Goal: Information Seeking & Learning: Learn about a topic

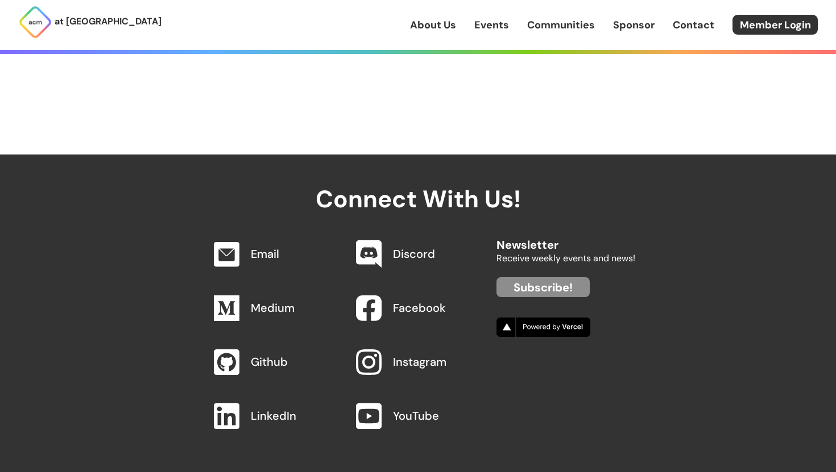
scroll to position [1187, 0]
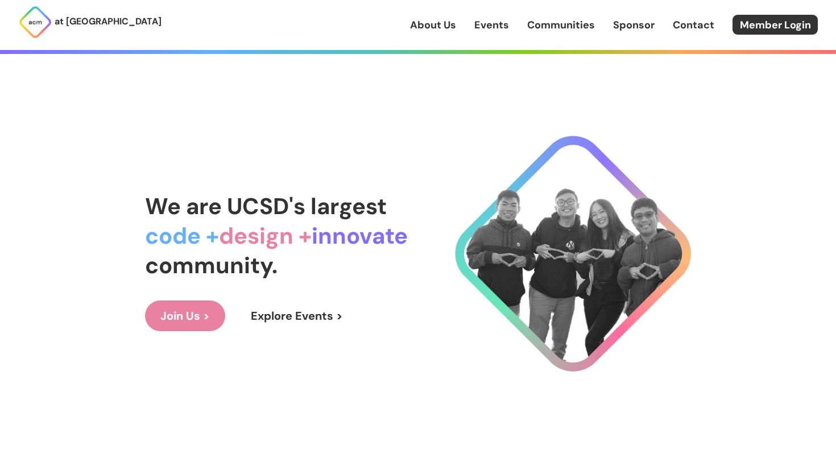
scroll to position [23, 0]
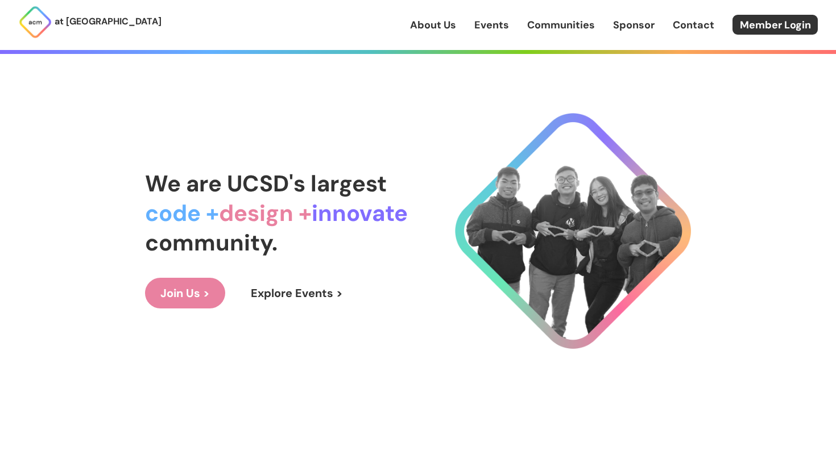
click at [191, 286] on link "Join Us >" at bounding box center [185, 293] width 80 height 31
click at [267, 302] on link "Explore Events >" at bounding box center [296, 293] width 123 height 31
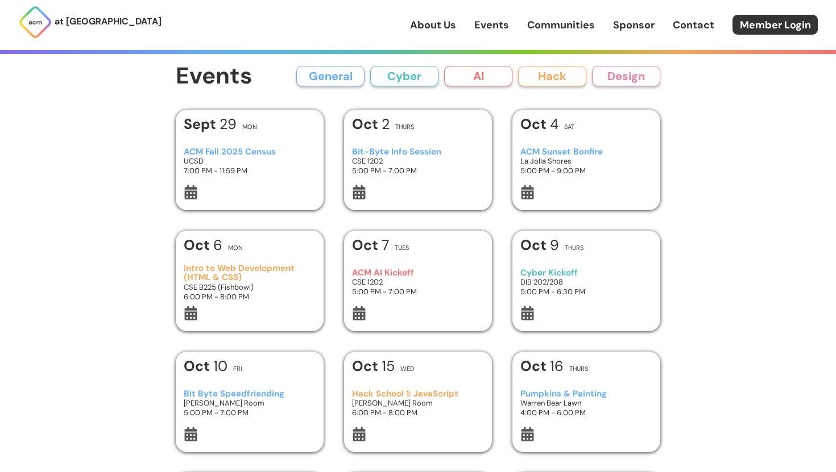
click at [443, 163] on h3 "CSE 1202" at bounding box center [418, 161] width 132 height 10
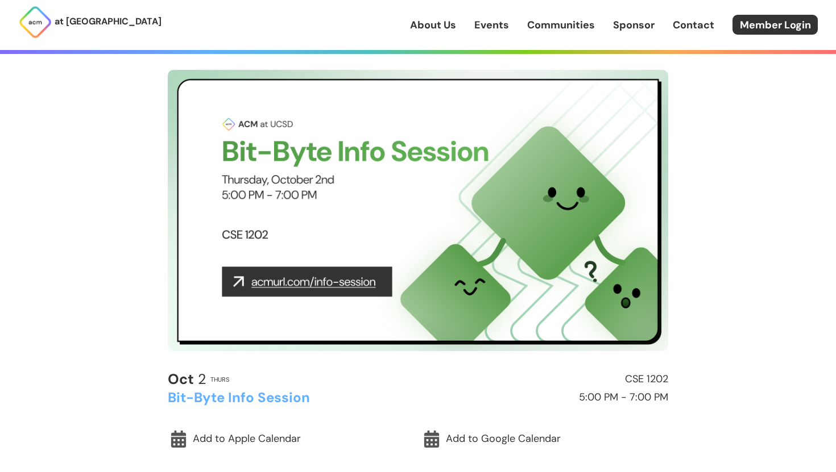
scroll to position [23, 0]
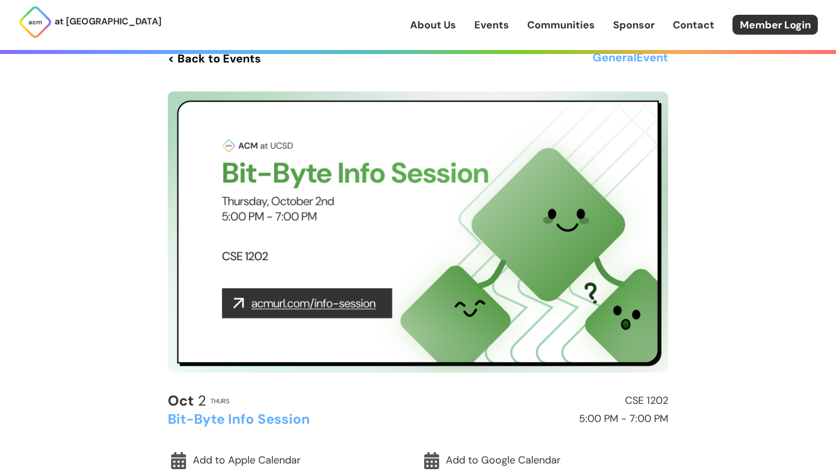
click at [348, 301] on img at bounding box center [418, 232] width 500 height 281
click at [317, 304] on img at bounding box center [418, 232] width 500 height 281
click at [250, 302] on img at bounding box center [418, 232] width 500 height 281
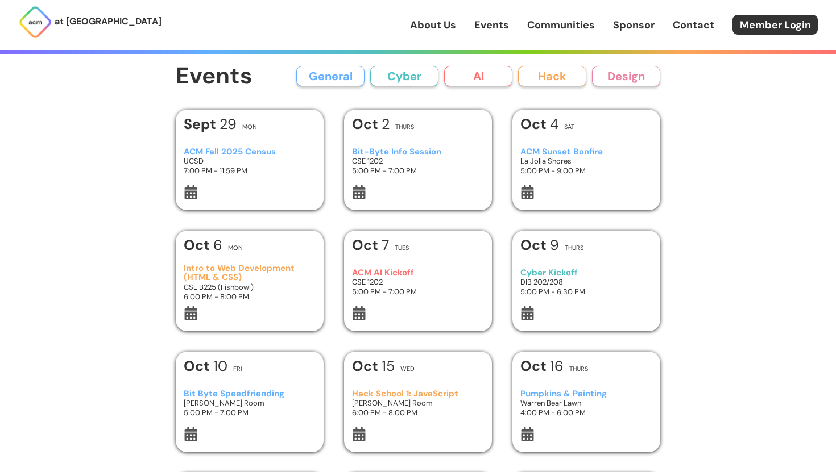
click at [359, 148] on h3 "Bit-Byte Info Session" at bounding box center [418, 152] width 132 height 10
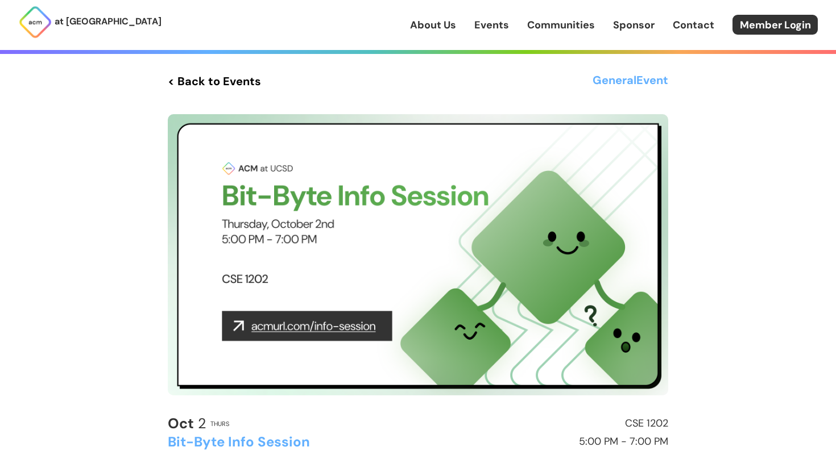
click at [279, 329] on img at bounding box center [418, 254] width 500 height 281
click at [238, 321] on img at bounding box center [418, 254] width 500 height 281
click at [274, 321] on img at bounding box center [418, 254] width 500 height 281
click at [280, 324] on img at bounding box center [418, 254] width 500 height 281
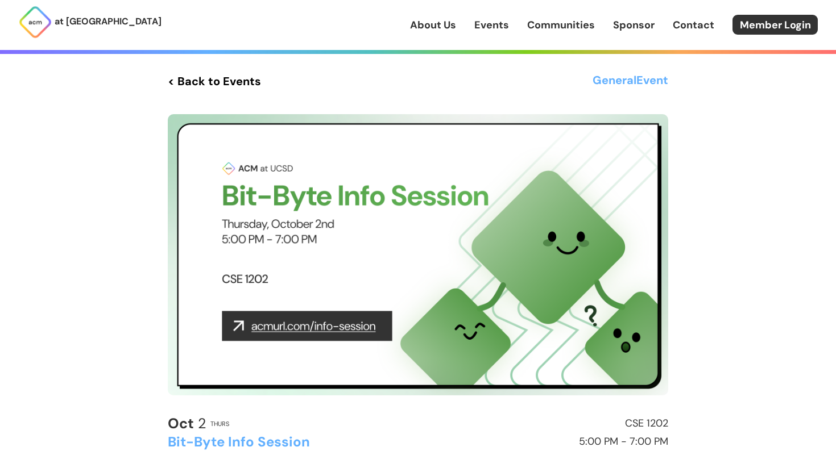
click at [280, 324] on img at bounding box center [418, 254] width 500 height 281
click at [338, 231] on img at bounding box center [418, 254] width 500 height 281
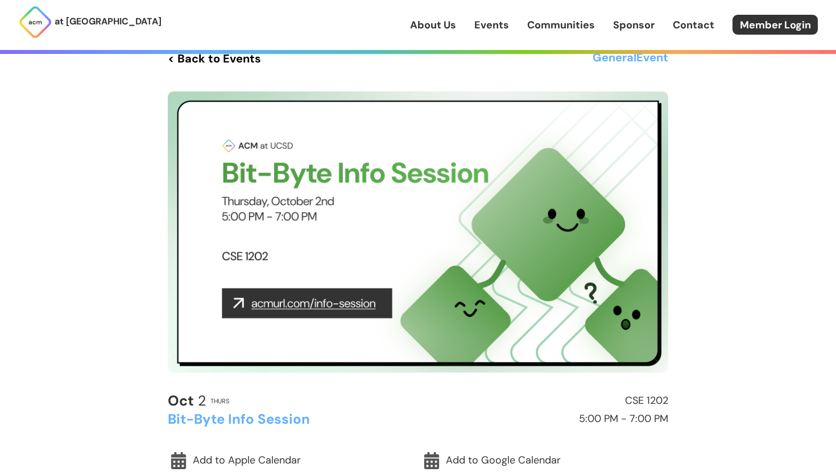
click at [241, 300] on img at bounding box center [418, 232] width 500 height 281
click at [280, 300] on img at bounding box center [418, 232] width 500 height 281
click at [330, 307] on img at bounding box center [418, 232] width 500 height 281
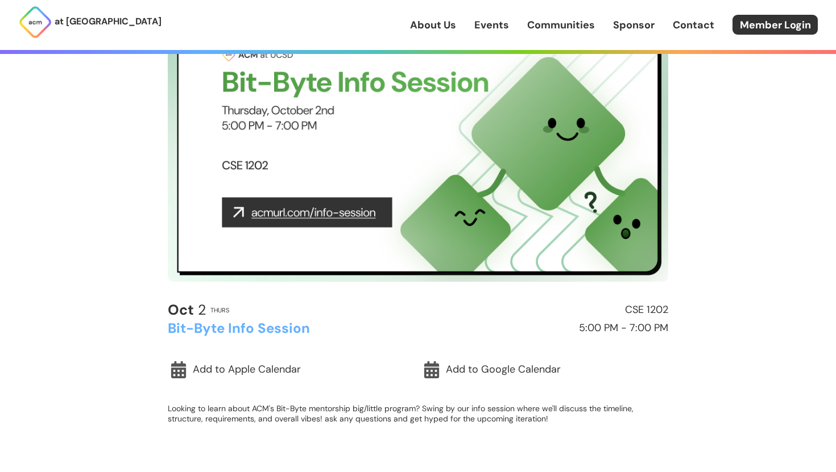
click at [278, 328] on h2 "Bit-Byte Info Session" at bounding box center [290, 328] width 245 height 15
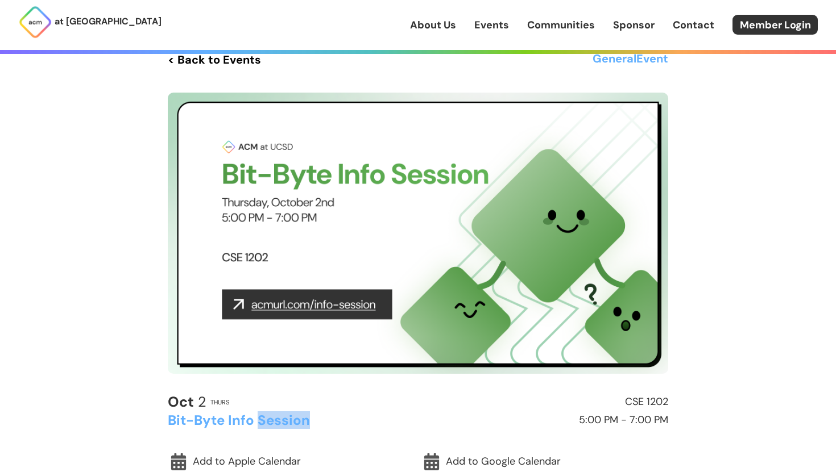
scroll to position [0, 0]
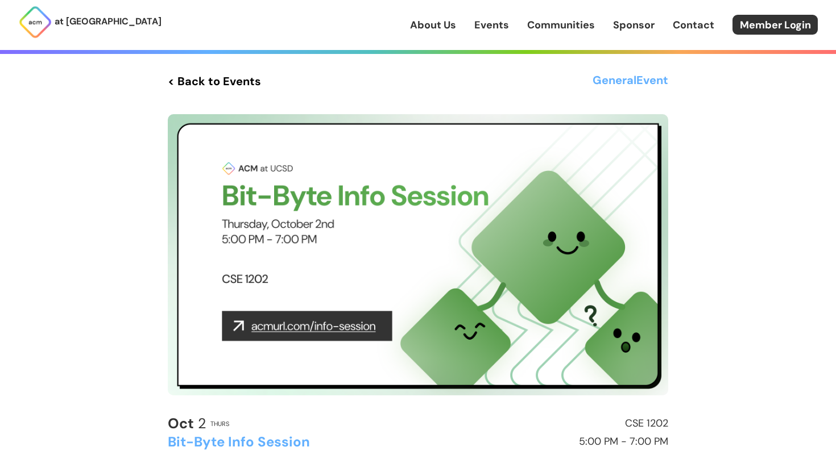
click at [177, 63] on div "< Back to Events General Event [DATE] Thurs CSE 1202 Bit-Byte Info Session 5:00…" at bounding box center [418, 312] width 546 height 624
click at [179, 76] on link "< Back to Events" at bounding box center [214, 81] width 93 height 20
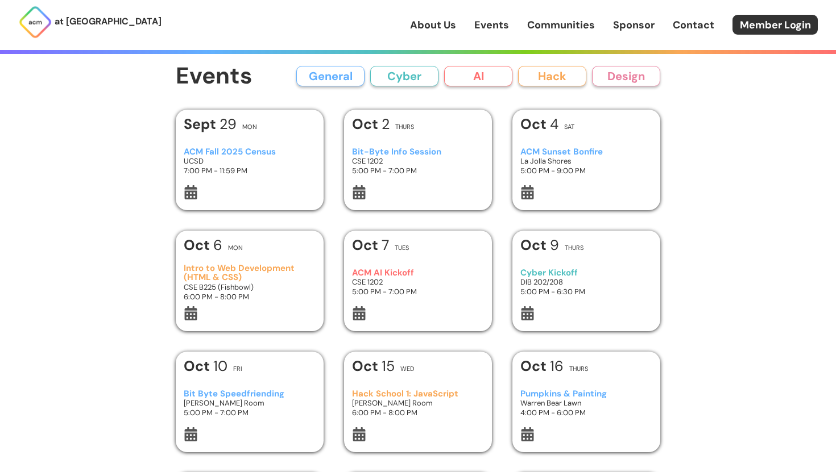
click at [235, 159] on h3 "UCSD" at bounding box center [250, 161] width 132 height 10
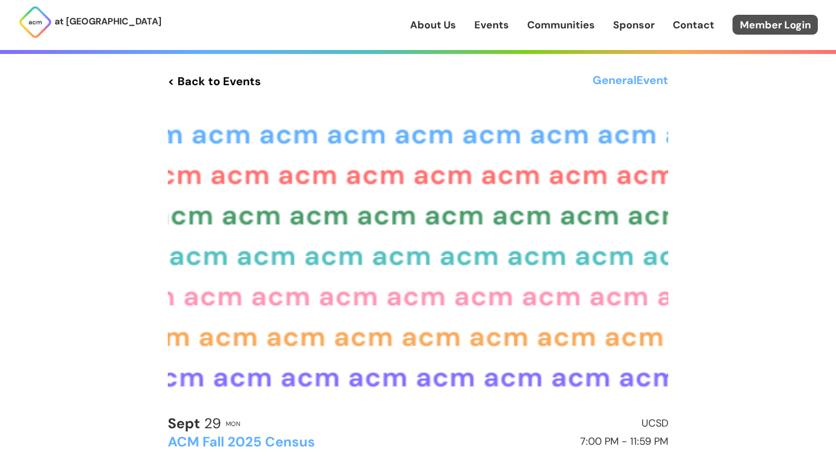
click at [763, 26] on link "Member Login" at bounding box center [774, 25] width 85 height 20
click at [431, 28] on link "About Us" at bounding box center [433, 25] width 46 height 15
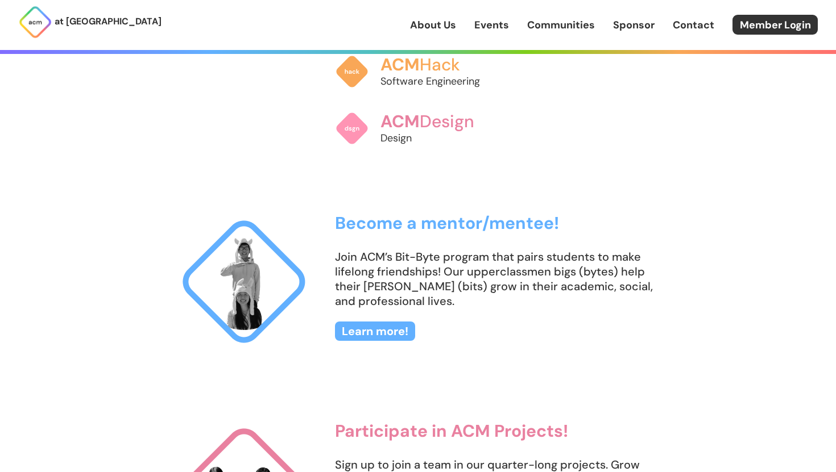
scroll to position [1000, 0]
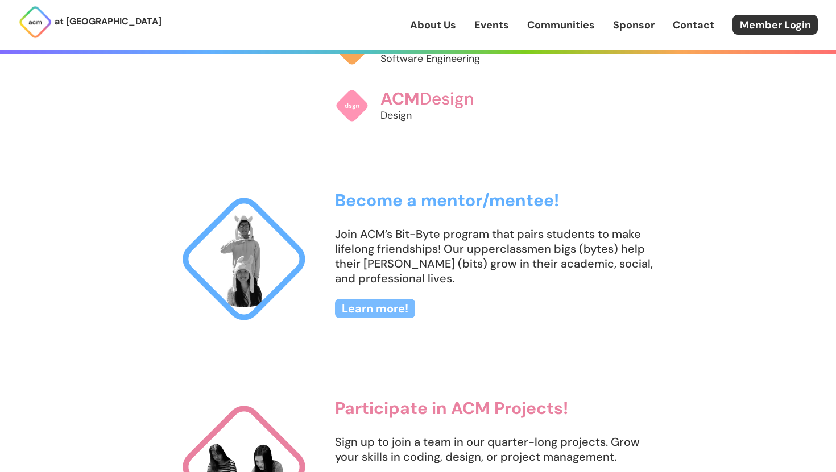
click at [405, 309] on link "Learn more!" at bounding box center [375, 308] width 80 height 19
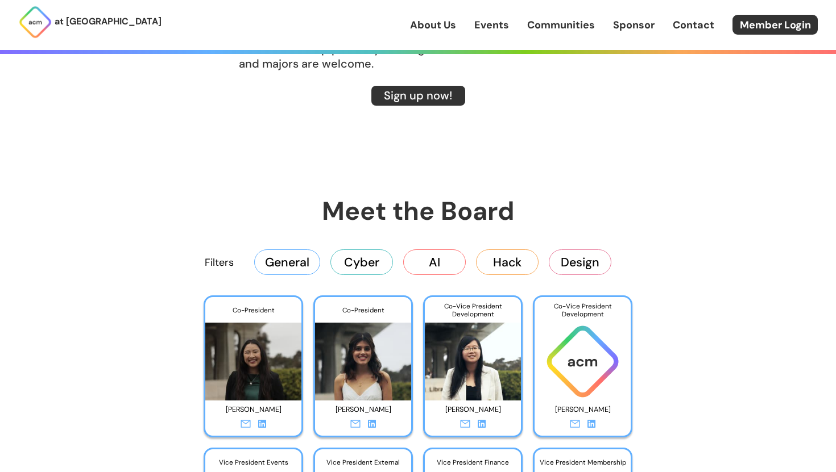
scroll to position [1637, 0]
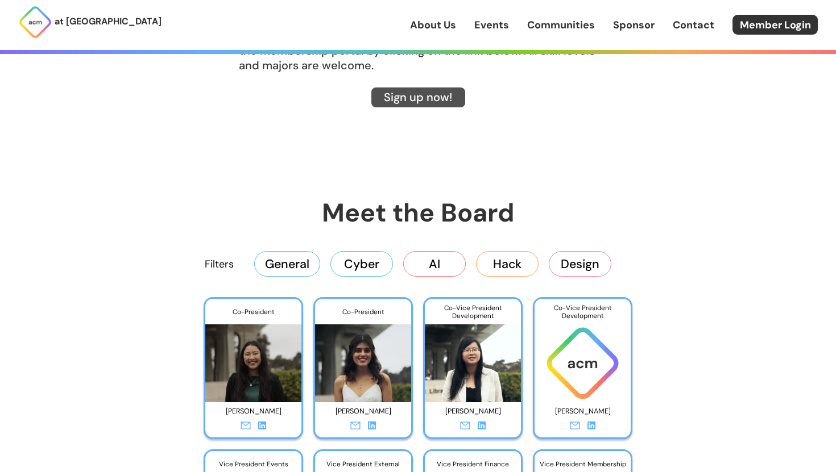
click at [441, 95] on link "Sign up now!" at bounding box center [418, 98] width 94 height 20
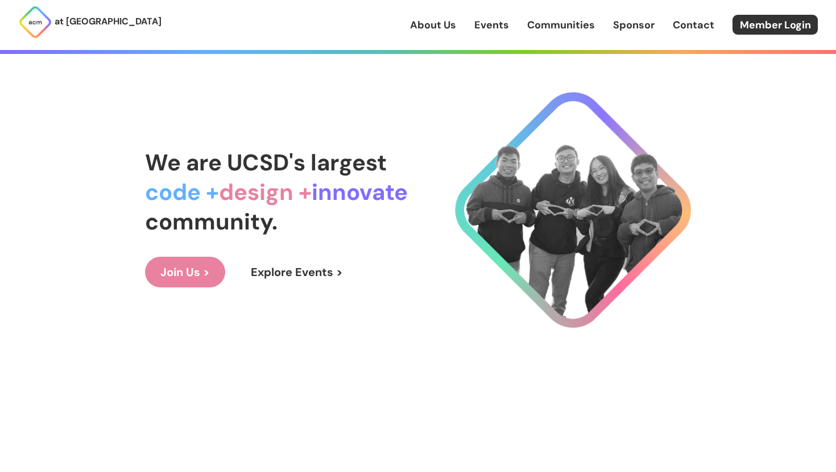
scroll to position [45, 0]
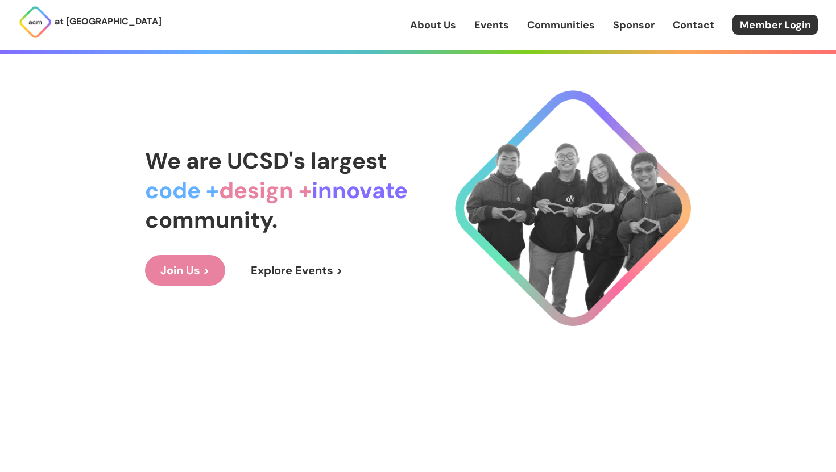
click at [322, 286] on div "We are UCSD's largest code + design + innovate community. Join Us > Explore Eve…" at bounding box center [418, 216] width 546 height 426
click at [327, 270] on link "Explore Events >" at bounding box center [296, 270] width 123 height 31
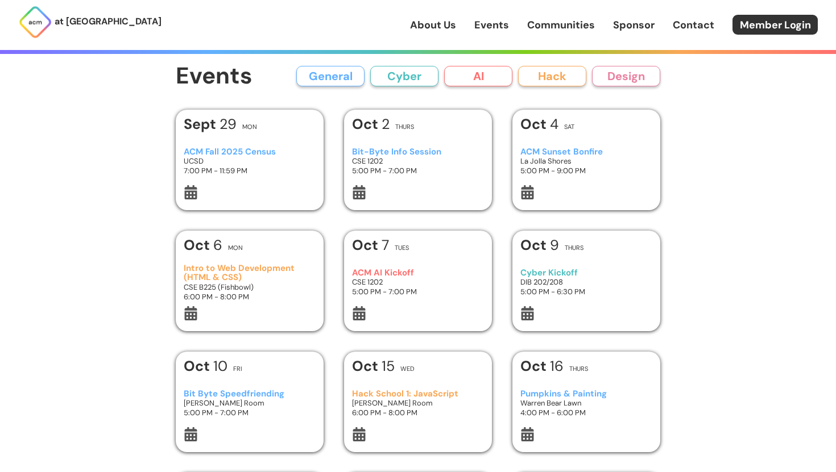
click at [473, 83] on button "AI" at bounding box center [478, 76] width 68 height 20
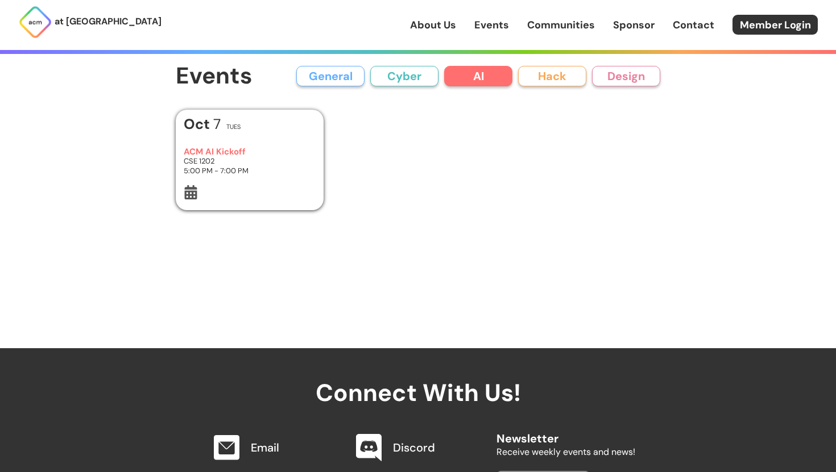
click at [408, 81] on button "Cyber" at bounding box center [404, 76] width 68 height 20
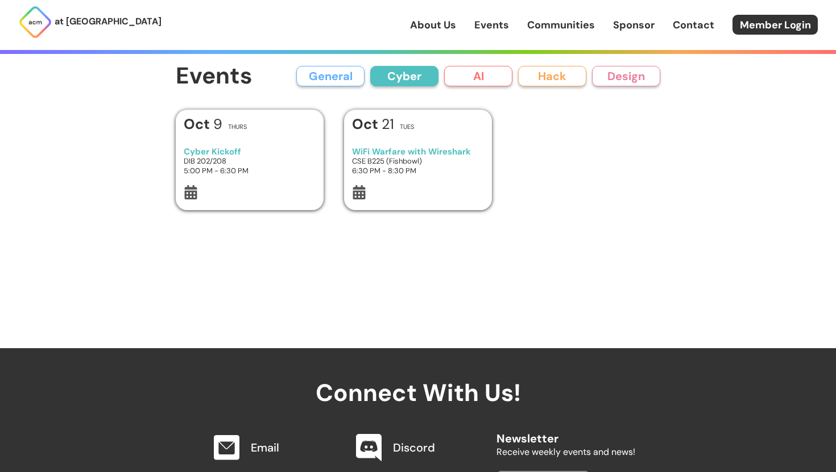
click at [325, 70] on button "General" at bounding box center [330, 76] width 68 height 20
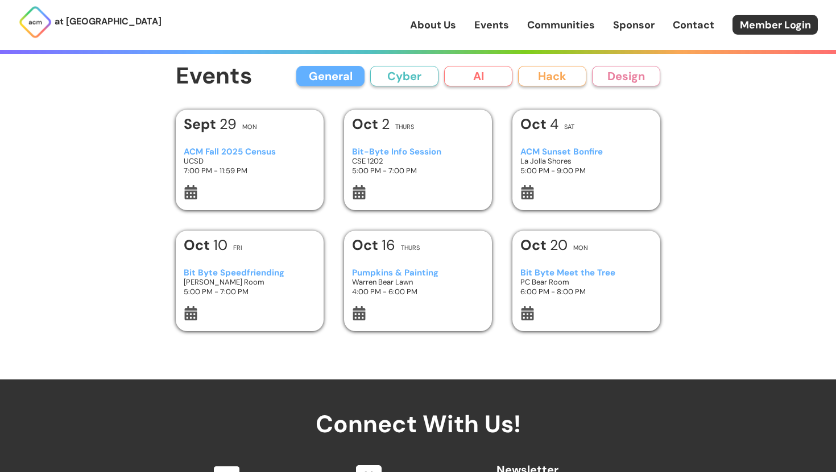
click at [410, 87] on div "Events General Cyber AI Hack Design All General AI Cyber Hack Design" at bounding box center [418, 77] width 484 height 26
click at [438, 18] on link "About Us" at bounding box center [433, 25] width 46 height 15
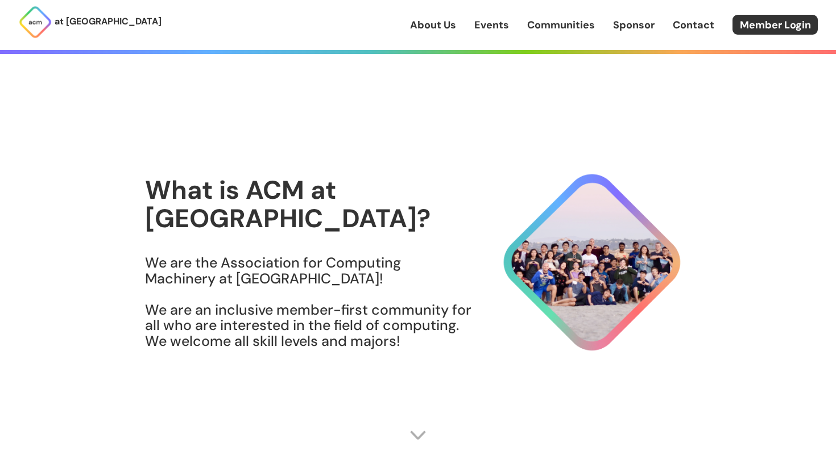
click at [517, 27] on div "About Us Events Communities Sponsor Contact Member Login" at bounding box center [623, 25] width 426 height 20
click at [541, 27] on link "Communities" at bounding box center [561, 25] width 68 height 15
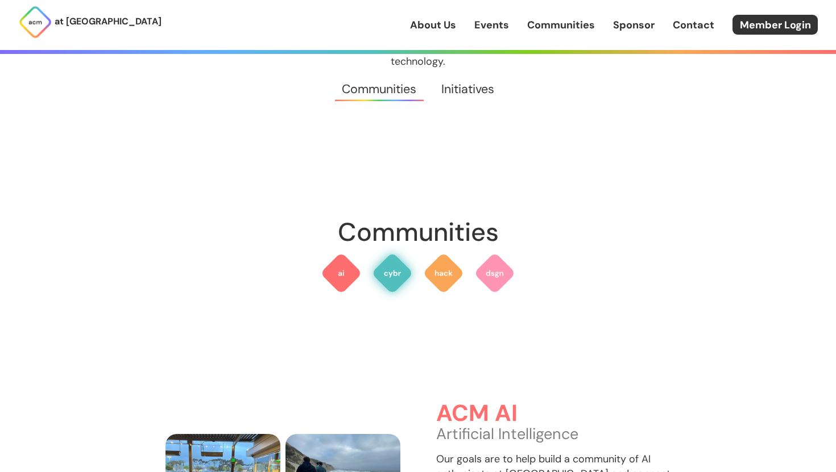
click at [390, 268] on img at bounding box center [392, 273] width 41 height 41
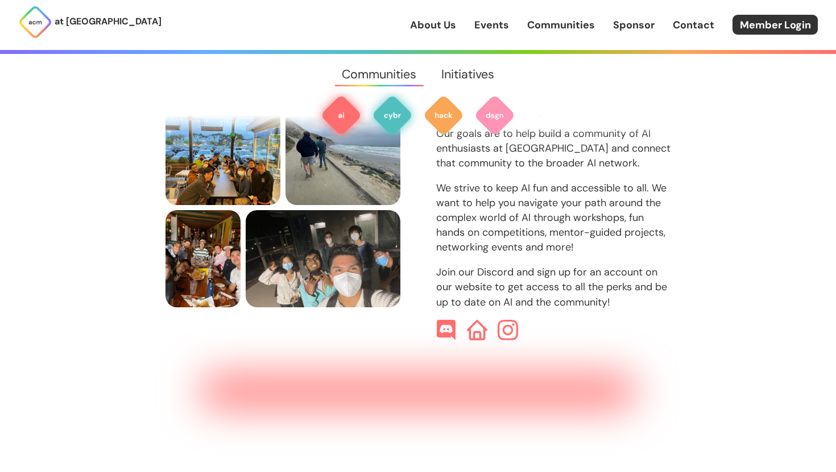
scroll to position [415, 0]
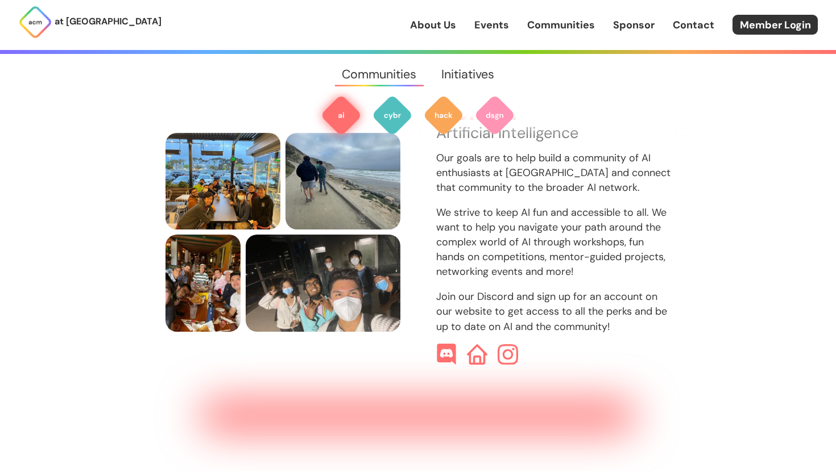
click at [441, 344] on img at bounding box center [446, 355] width 22 height 22
